Goal: Information Seeking & Learning: Learn about a topic

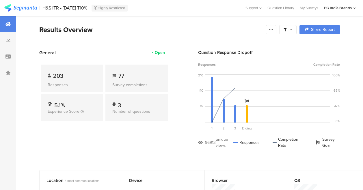
scroll to position [6, 0]
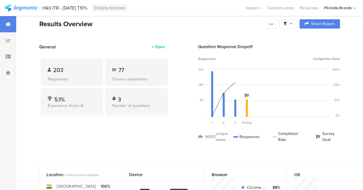
click at [26, 9] on img at bounding box center [20, 7] width 33 height 7
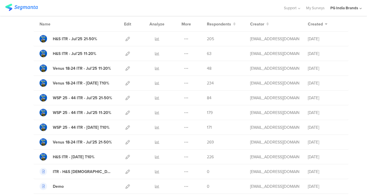
scroll to position [52, 0]
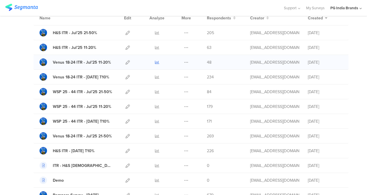
click at [155, 63] on icon at bounding box center [157, 62] width 4 height 4
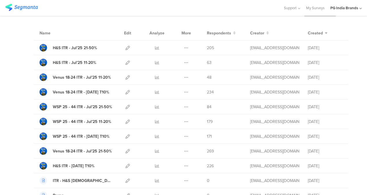
scroll to position [0, 0]
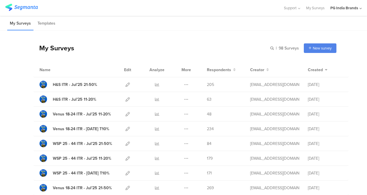
click at [245, 27] on div "My Surveys Templates" at bounding box center [183, 23] width 367 height 15
click at [155, 85] on icon at bounding box center [157, 84] width 4 height 4
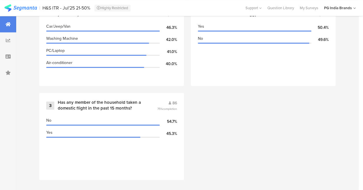
scroll to position [291, 0]
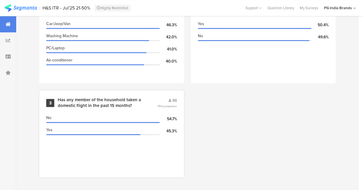
click at [177, 99] on span "86" at bounding box center [174, 101] width 5 height 6
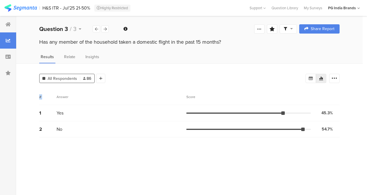
drag, startPoint x: 312, startPoint y: 80, endPoint x: 313, endPoint y: 87, distance: 7.0
click at [313, 87] on div "All Respondents 86 Add Segment Segment markers Confidence interval Vote count #…" at bounding box center [189, 128] width 347 height 131
click at [90, 61] on div "Insights" at bounding box center [92, 59] width 17 height 10
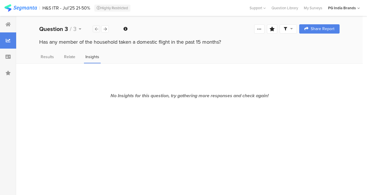
click at [96, 29] on icon at bounding box center [96, 29] width 3 height 4
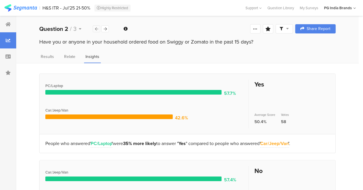
click at [97, 30] on icon at bounding box center [96, 29] width 3 height 4
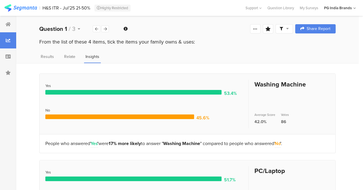
click at [23, 10] on img at bounding box center [20, 7] width 33 height 7
